Goal: Navigation & Orientation: Find specific page/section

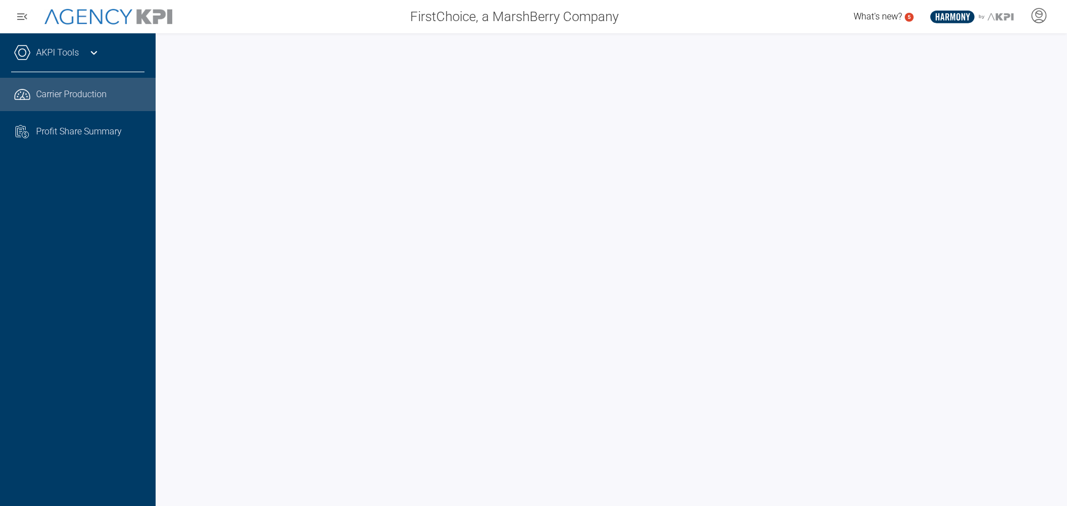
click at [166, 204] on div at bounding box center [612, 269] width 912 height 473
click at [783, 17] on div "What's new? 5 .st0{fill:#003B66;} .st1{fill:#FFFFFF;} .st2{fill:#949698;} Layer…" at bounding box center [847, 17] width 441 height 22
